Goal: Transaction & Acquisition: Subscribe to service/newsletter

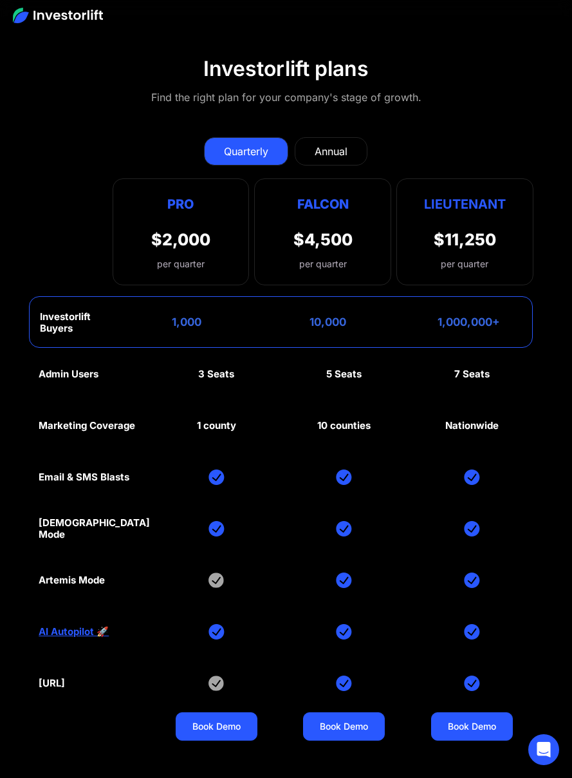
scroll to position [7862, 0]
click at [335, 144] on div "Annual" at bounding box center [331, 151] width 33 height 15
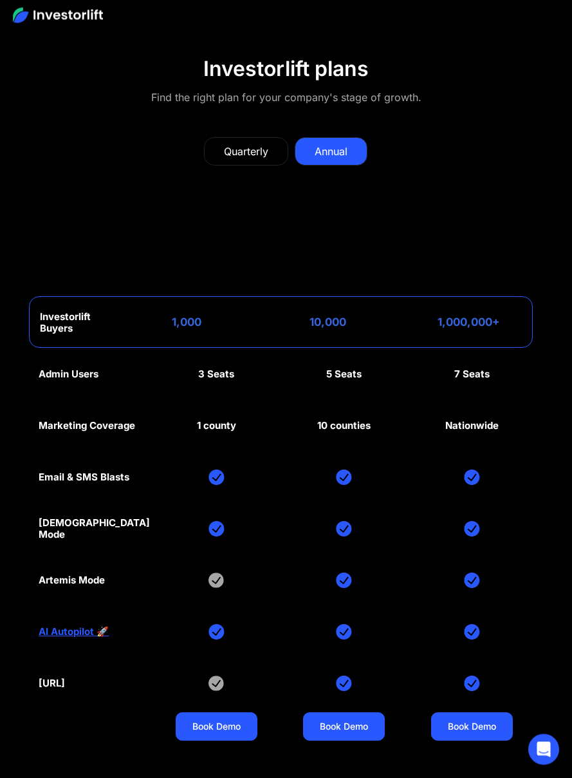
scroll to position [7863, 0]
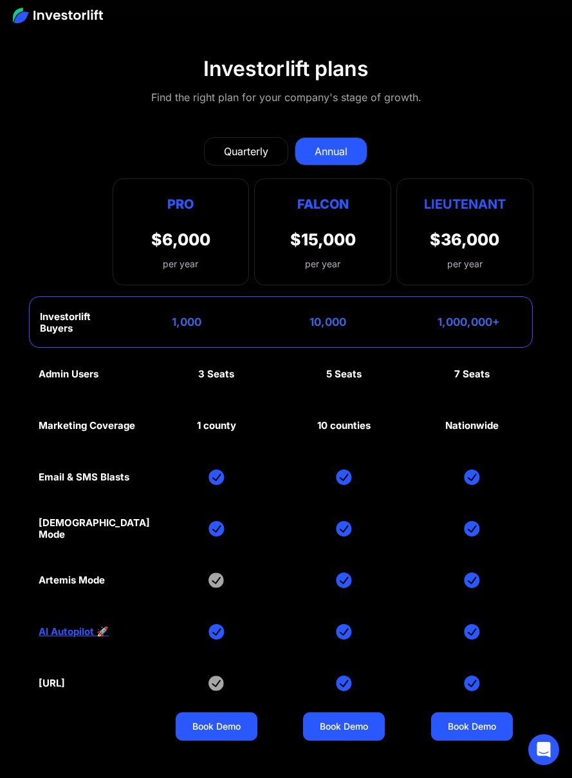
click at [248, 145] on div "Quarterly" at bounding box center [246, 151] width 44 height 15
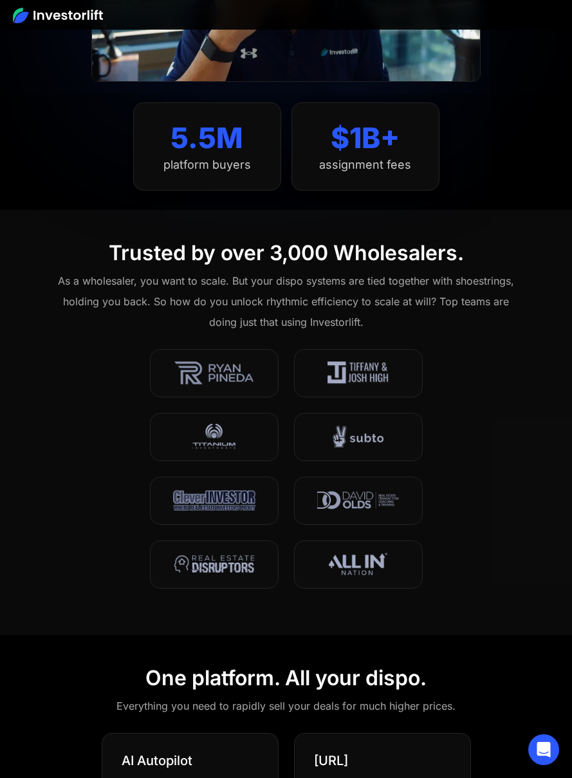
scroll to position [0, 0]
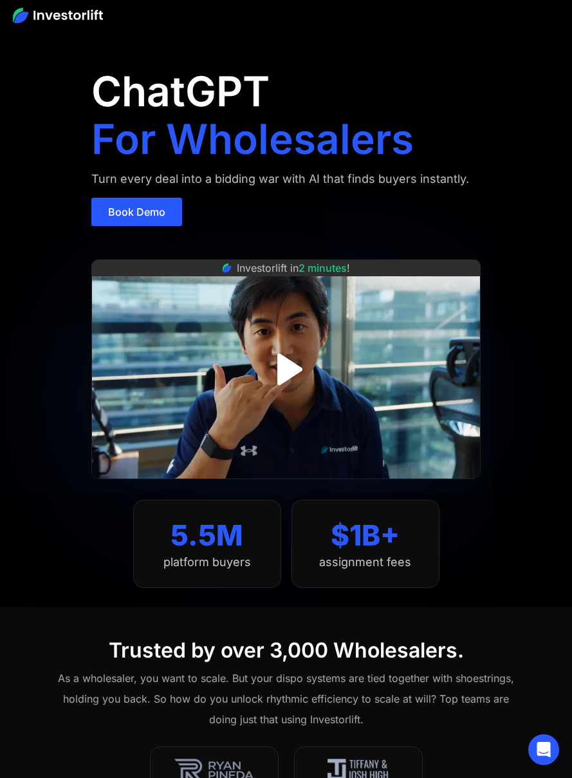
click at [75, 23] on img at bounding box center [58, 15] width 90 height 15
click at [68, 15] on img at bounding box center [58, 15] width 90 height 15
click at [75, 18] on img at bounding box center [58, 15] width 90 height 15
click at [75, 17] on img at bounding box center [58, 15] width 90 height 15
click at [88, 17] on img at bounding box center [58, 15] width 90 height 15
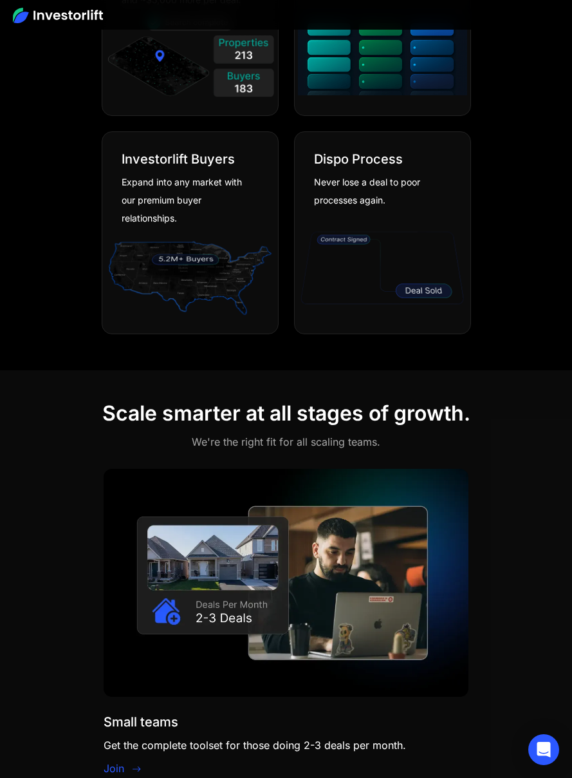
scroll to position [1278, 0]
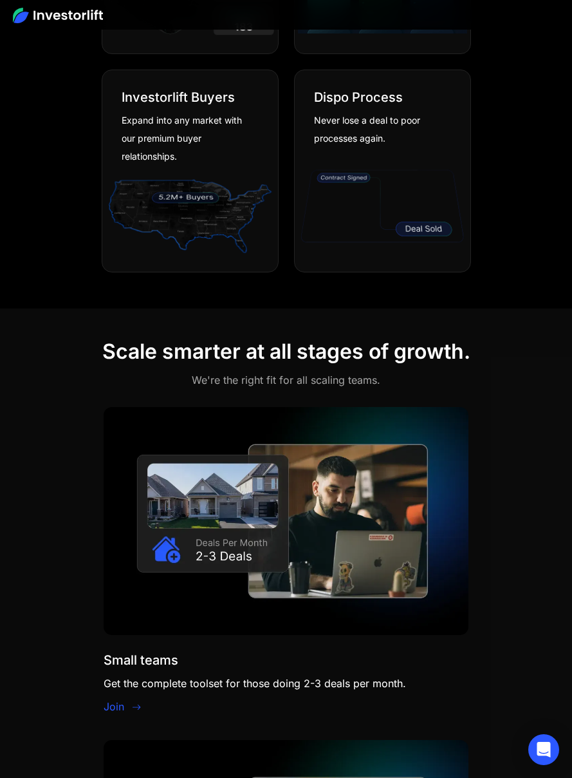
click at [218, 162] on div "Expand into any market with our premium buyer relationships." at bounding box center [185, 138] width 127 height 54
click at [234, 125] on div "Expand into any market with our premium buyer relationships." at bounding box center [185, 138] width 127 height 54
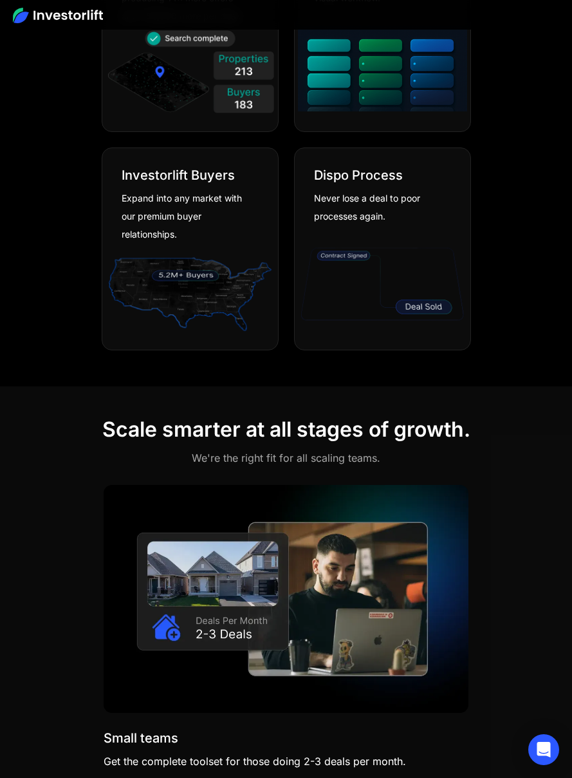
click at [234, 88] on img at bounding box center [190, 73] width 169 height 91
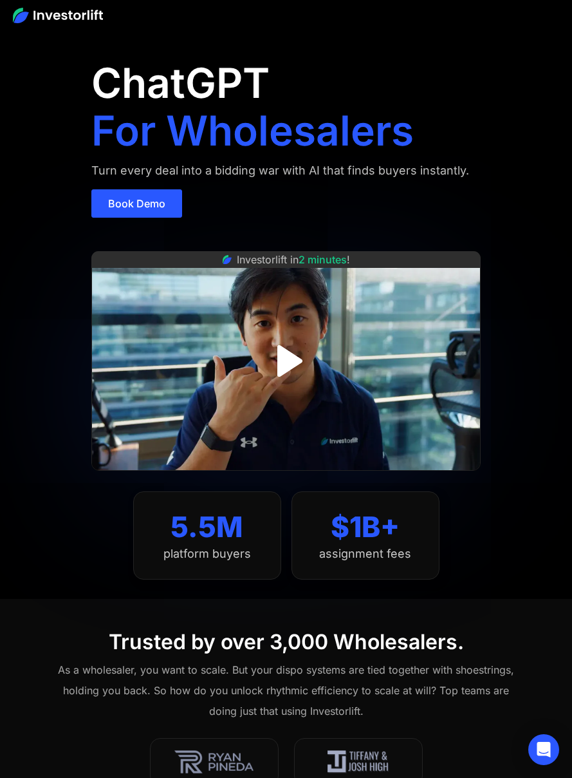
scroll to position [0, 0]
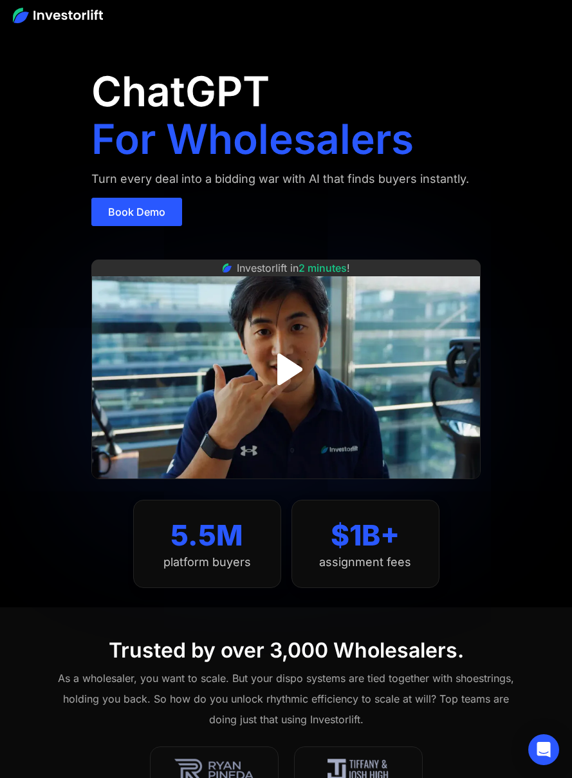
click at [144, 211] on link "Book Demo" at bounding box center [136, 212] width 91 height 28
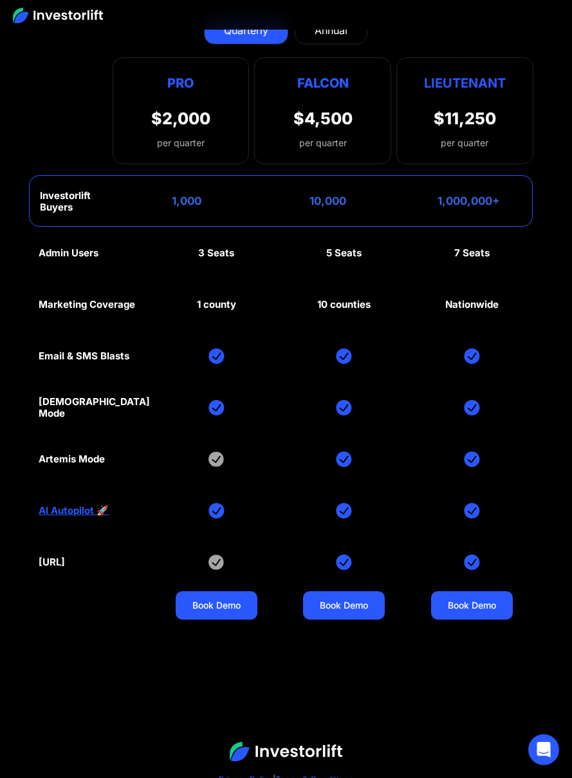
scroll to position [7957, 0]
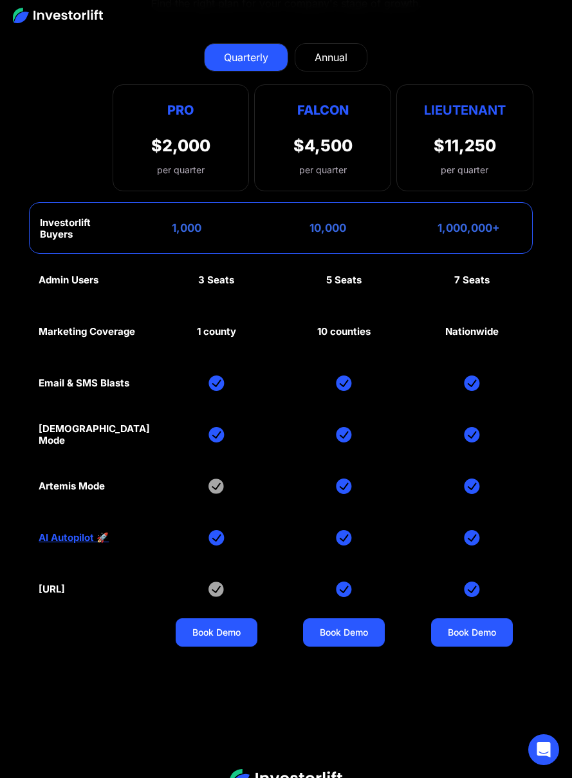
click at [342, 58] on div "Annual" at bounding box center [331, 57] width 33 height 15
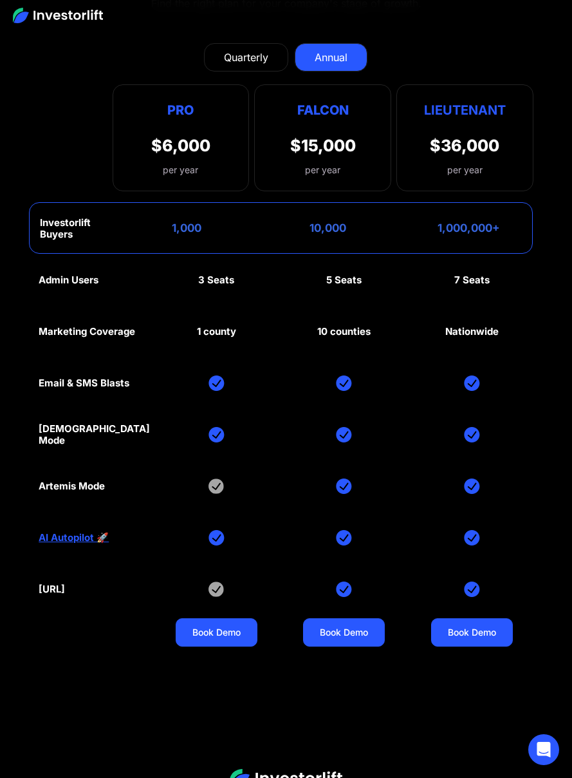
click at [446, 138] on div "$36,000" at bounding box center [465, 145] width 70 height 19
click at [429, 120] on div "Lieutenant $36,000 per year" at bounding box center [465, 137] width 137 height 107
click at [152, 145] on div "$6,000" at bounding box center [180, 145] width 59 height 19
click at [178, 223] on div "1,000" at bounding box center [182, 227] width 40 height 13
click at [194, 136] on div "$6,000" at bounding box center [180, 145] width 59 height 19
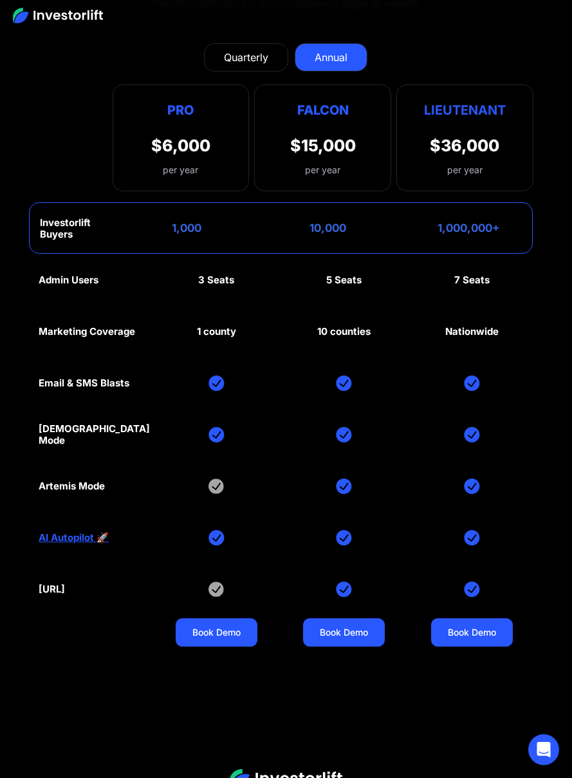
click at [194, 136] on div "$6,000" at bounding box center [180, 145] width 59 height 19
click at [302, 127] on div "Falcon $15,000 per year" at bounding box center [322, 137] width 137 height 107
click at [350, 136] on div "$15,000" at bounding box center [323, 145] width 66 height 19
click at [431, 122] on div "Lieutenant $36,000 per year" at bounding box center [465, 137] width 137 height 107
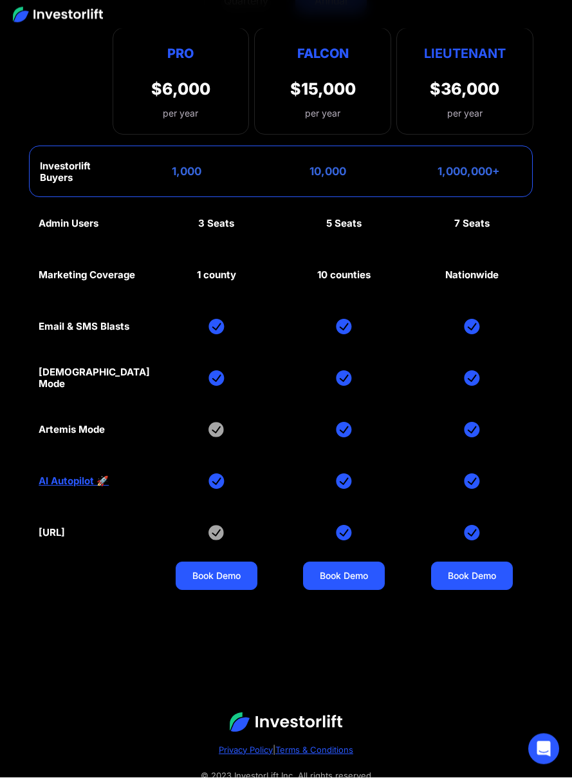
scroll to position [8012, 0]
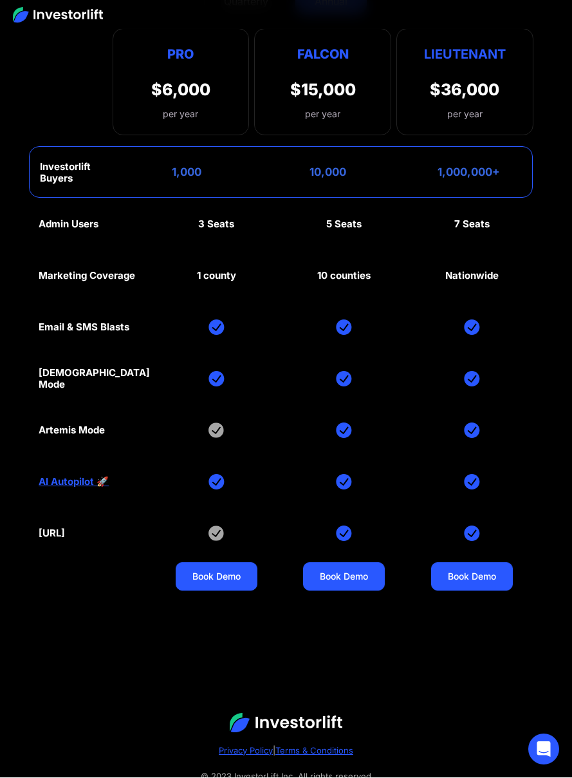
click at [472, 248] on div "Admin Users 3 Seats 5 Seats 7 Seats Marketing Coverage 1 county 10 counties Nat…" at bounding box center [286, 405] width 495 height 412
click at [474, 463] on div "Admin Users 3 Seats 5 Seats 7 Seats Marketing Coverage 1 county 10 counties Nat…" at bounding box center [286, 405] width 495 height 412
click at [471, 526] on img at bounding box center [472, 533] width 16 height 15
click at [478, 550] on div "Admin Users 3 Seats 5 Seats 7 Seats Marketing Coverage 1 county 10 counties Nat…" at bounding box center [286, 405] width 495 height 412
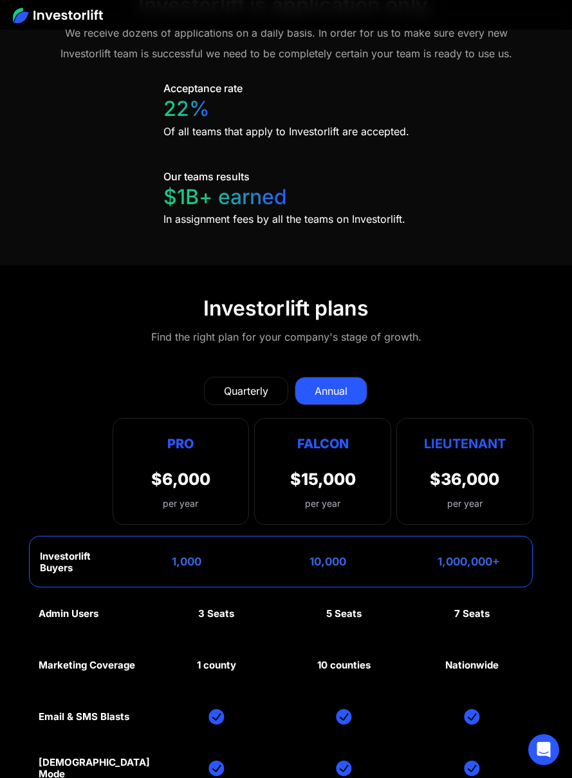
scroll to position [7698, 0]
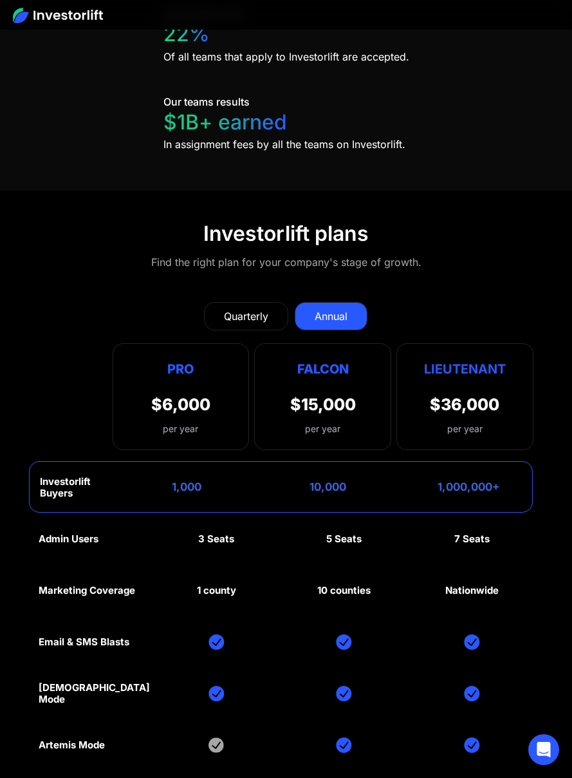
click at [253, 313] on div "Quarterly" at bounding box center [246, 315] width 44 height 15
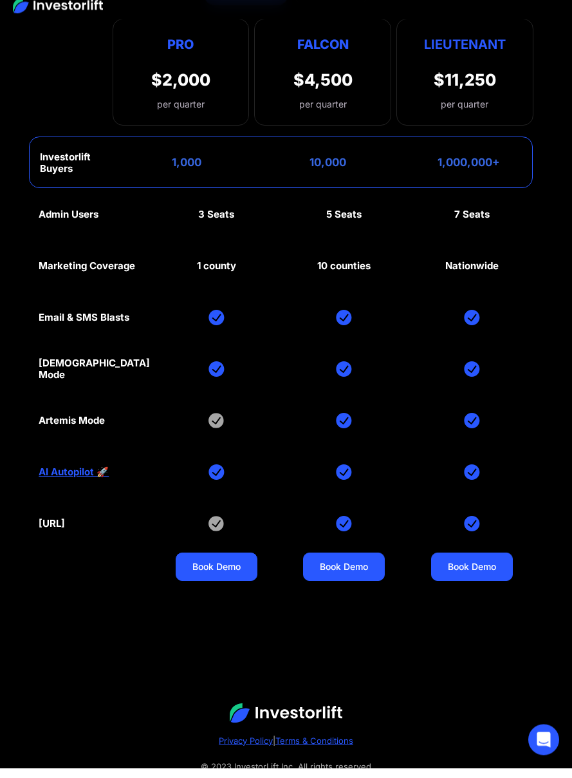
scroll to position [8012, 0]
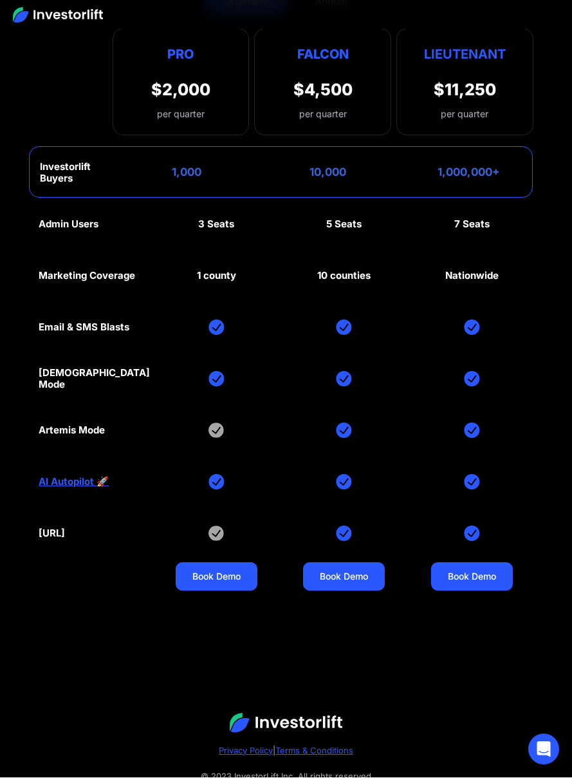
click at [335, 577] on link "Book Demo" at bounding box center [344, 577] width 82 height 28
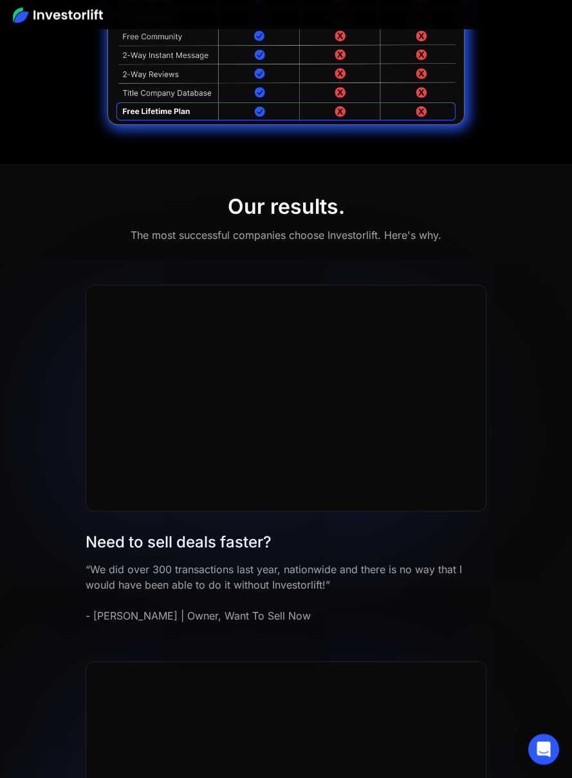
scroll to position [4636, 0]
